Goal: Navigation & Orientation: Find specific page/section

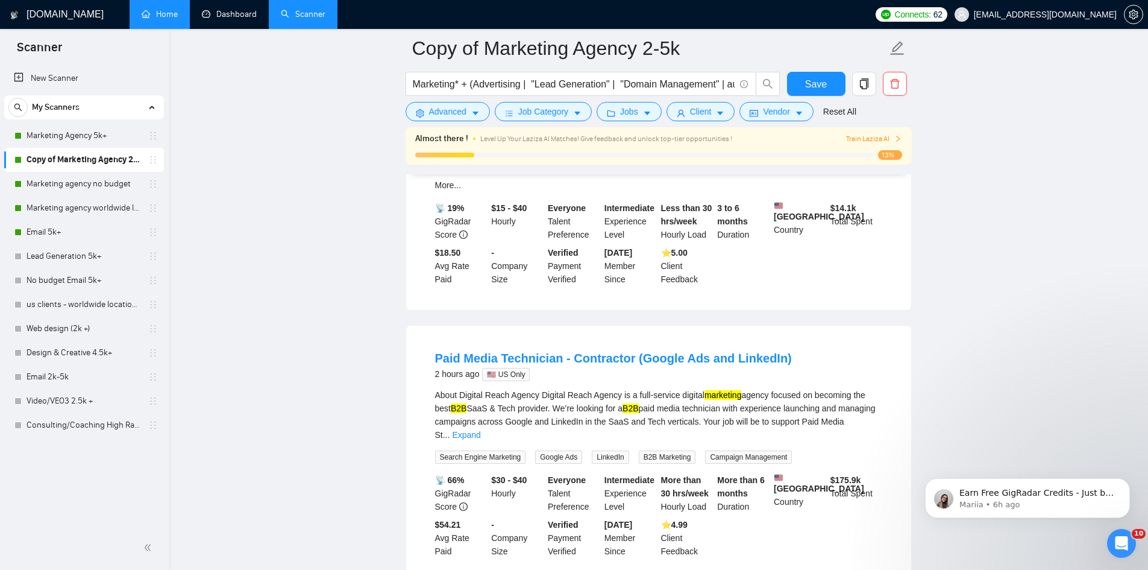
click at [178, 14] on link "Home" at bounding box center [160, 14] width 36 height 10
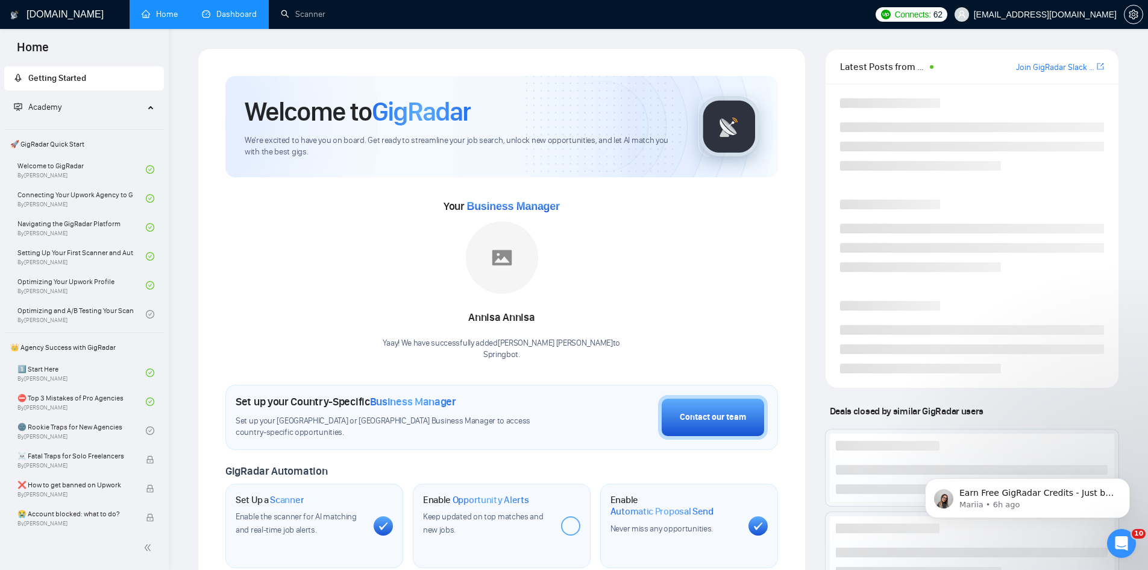
click at [246, 19] on link "Dashboard" at bounding box center [229, 14] width 55 height 10
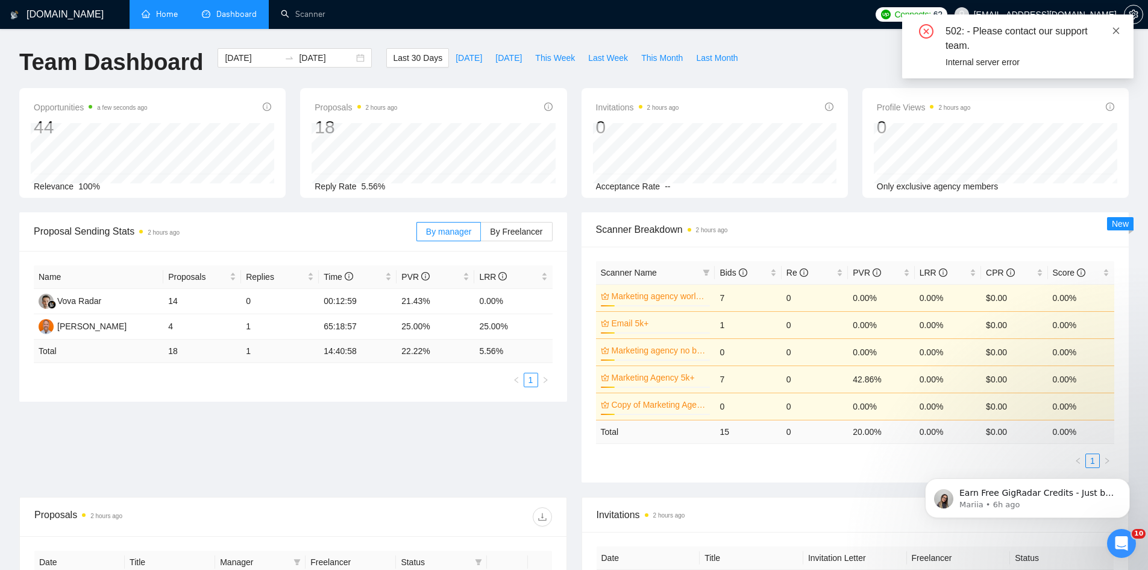
click at [1116, 28] on icon "close" at bounding box center [1116, 31] width 8 height 8
